Goal: Task Accomplishment & Management: Use online tool/utility

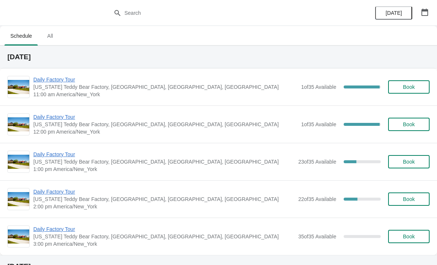
click at [61, 82] on span "Daily Factory Tour" at bounding box center [165, 79] width 264 height 7
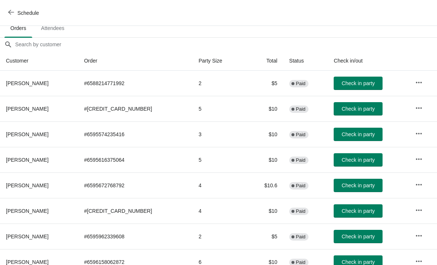
scroll to position [53, 0]
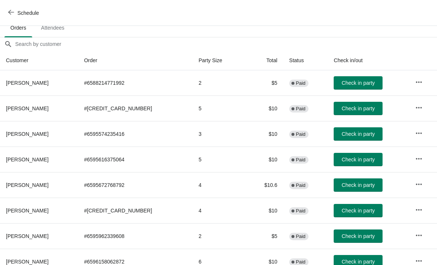
click at [357, 158] on span "Check in party" at bounding box center [358, 160] width 33 height 6
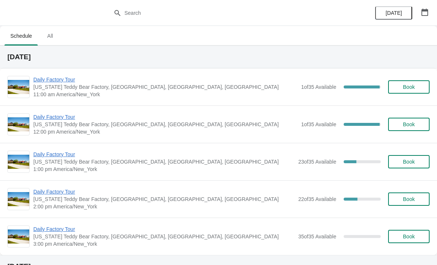
click at [74, 78] on span "Daily Factory Tour" at bounding box center [165, 79] width 264 height 7
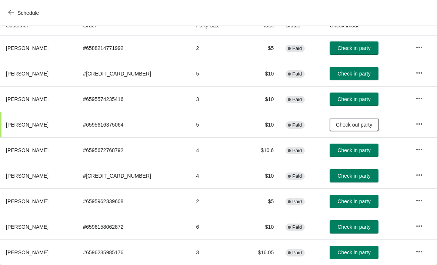
scroll to position [87, 0]
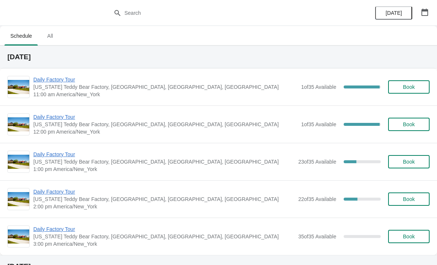
click at [58, 80] on span "Daily Factory Tour" at bounding box center [165, 79] width 264 height 7
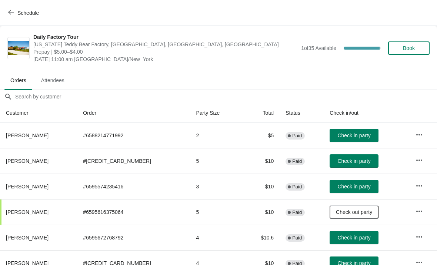
click at [343, 137] on span "Check in party" at bounding box center [353, 136] width 33 height 6
